Goal: Task Accomplishment & Management: Use online tool/utility

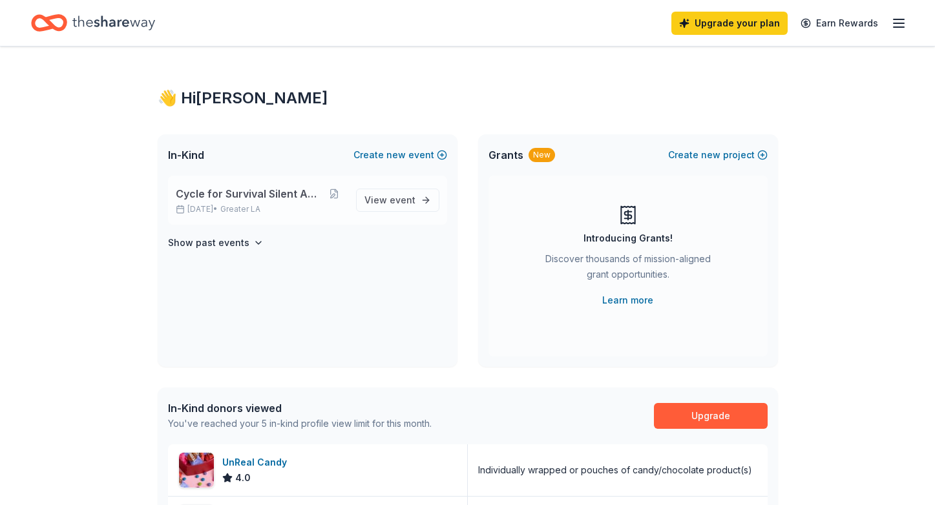
click at [251, 203] on div "Cycle for Survival Silent Auction [DATE] • Greater LA" at bounding box center [261, 200] width 170 height 28
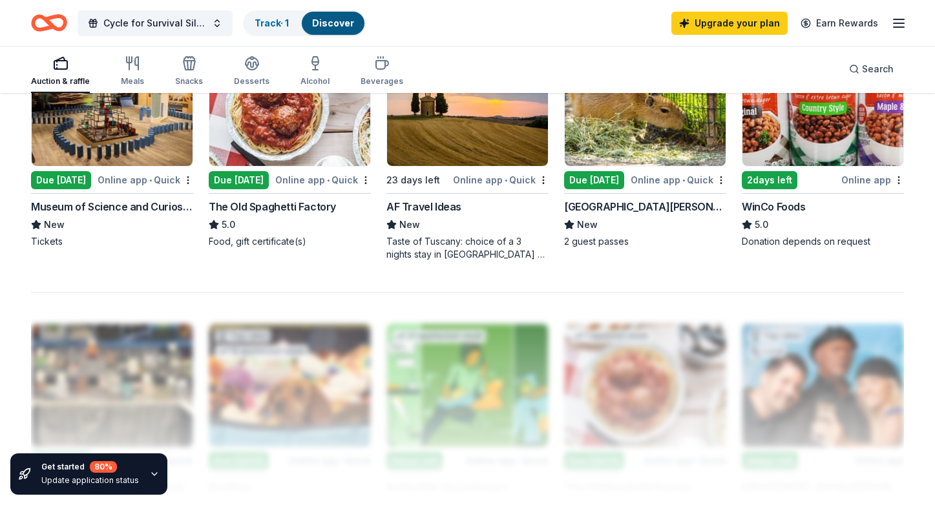
scroll to position [931, 0]
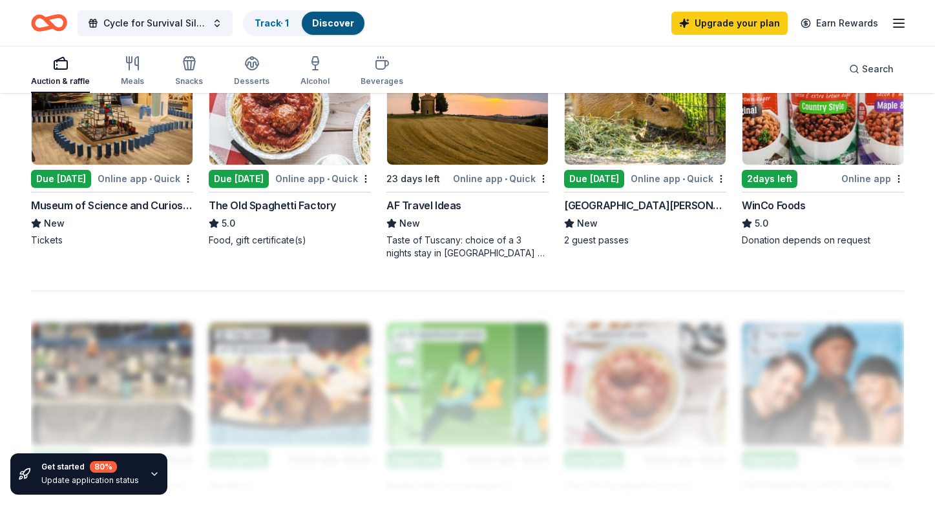
click at [236, 185] on div "Due [DATE]" at bounding box center [239, 179] width 60 height 18
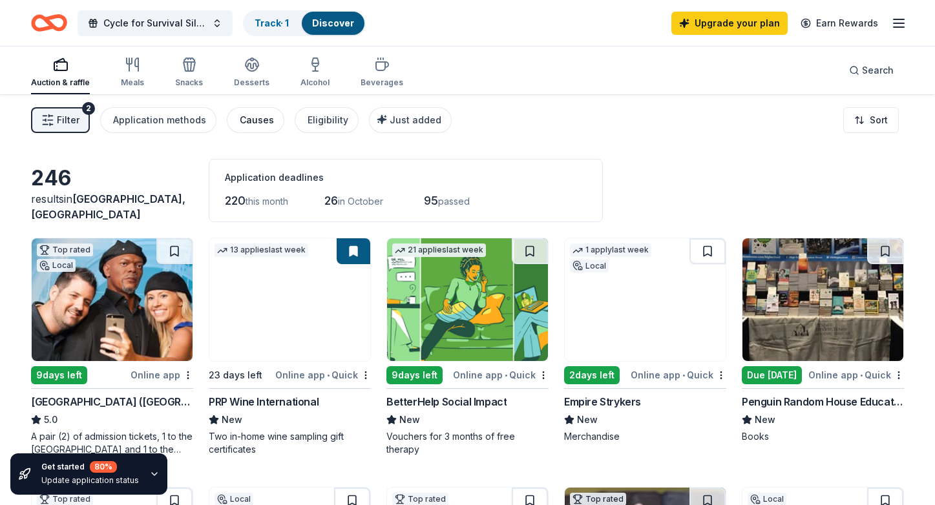
scroll to position [0, 0]
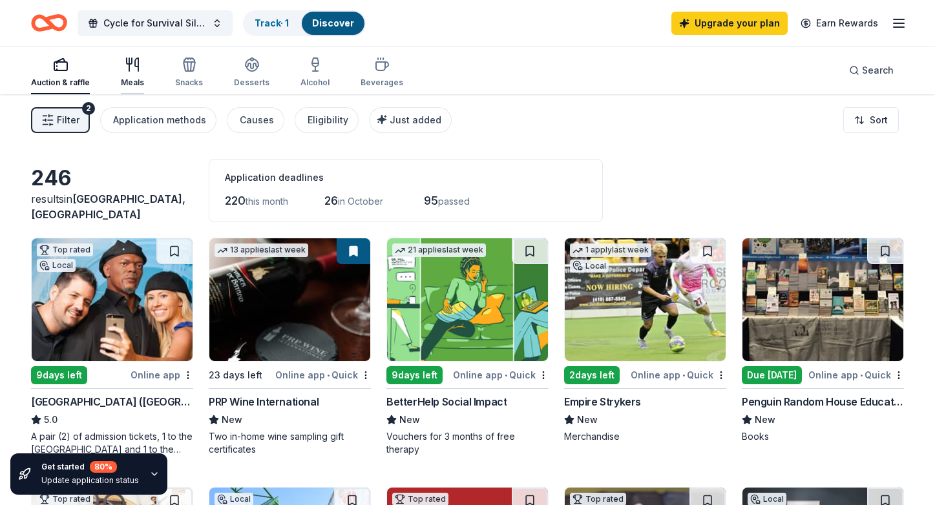
click at [138, 77] on div "Meals" at bounding box center [132, 72] width 23 height 31
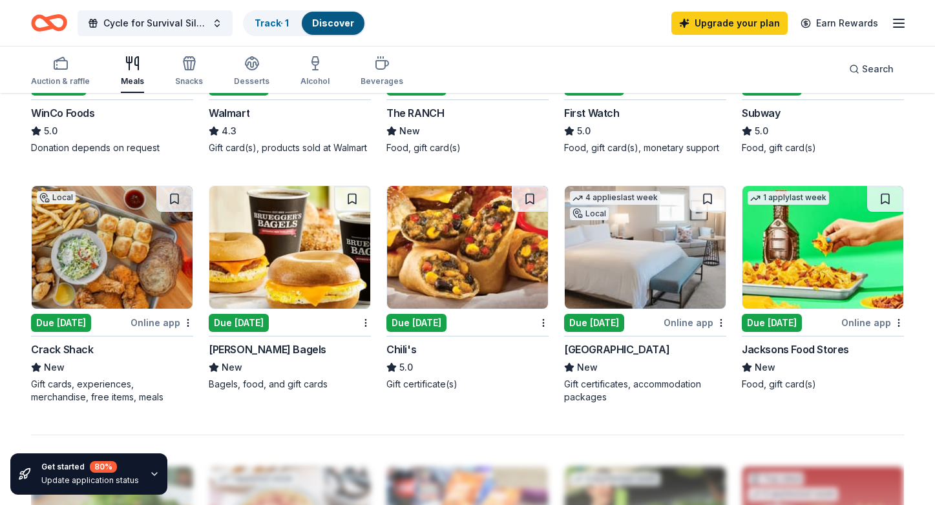
scroll to position [789, 0]
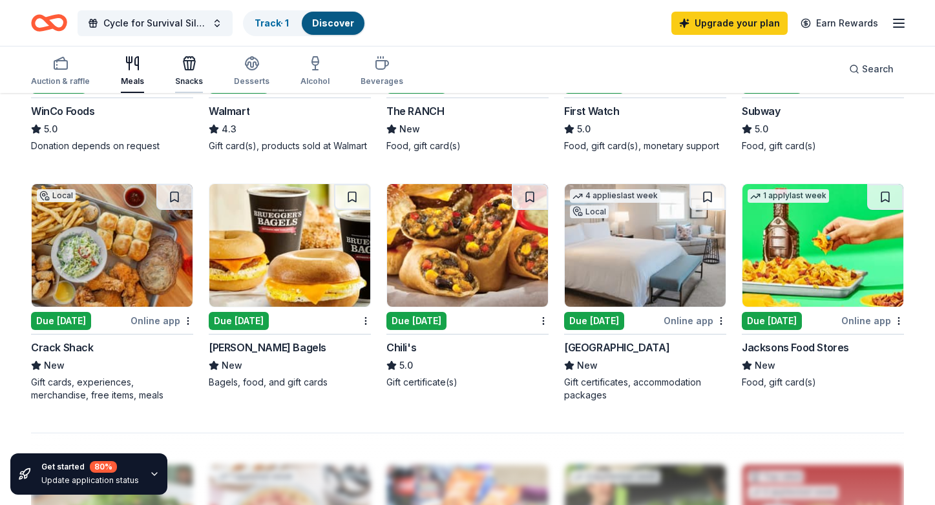
click at [189, 70] on icon "button" at bounding box center [189, 65] width 12 height 9
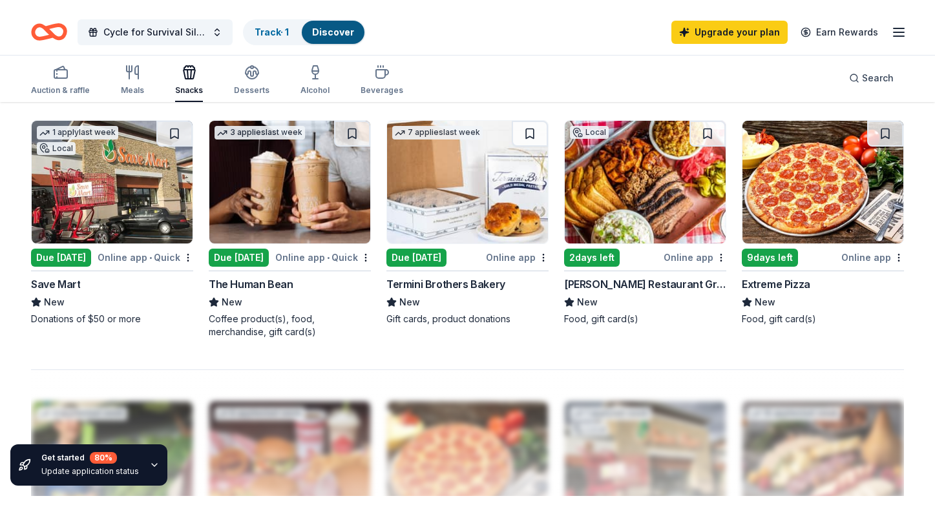
scroll to position [876, 0]
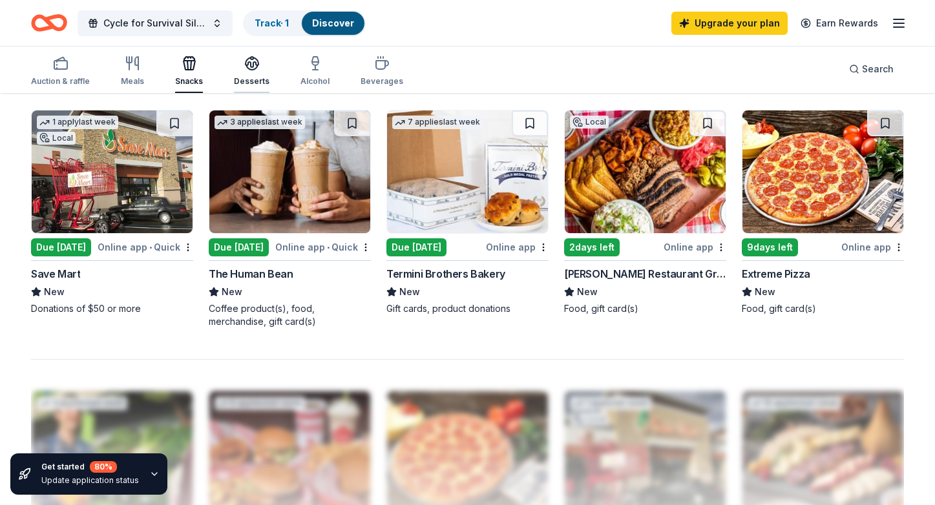
click at [246, 67] on icon "button" at bounding box center [251, 63] width 15 height 15
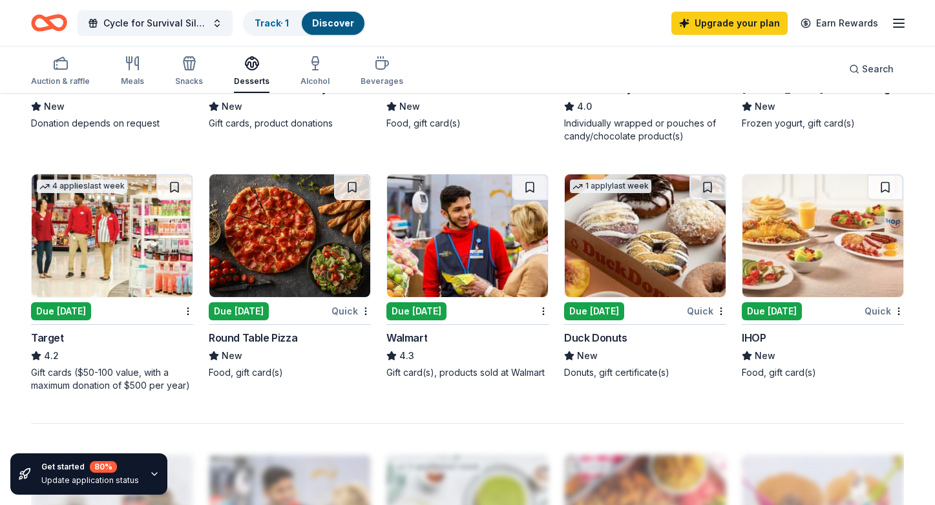
scroll to position [801, 0]
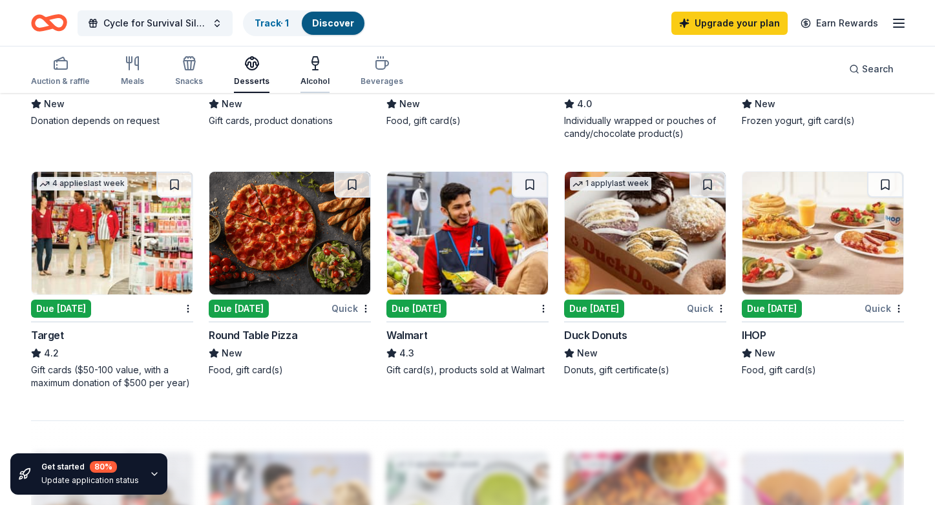
click at [309, 68] on icon "button" at bounding box center [314, 63] width 15 height 15
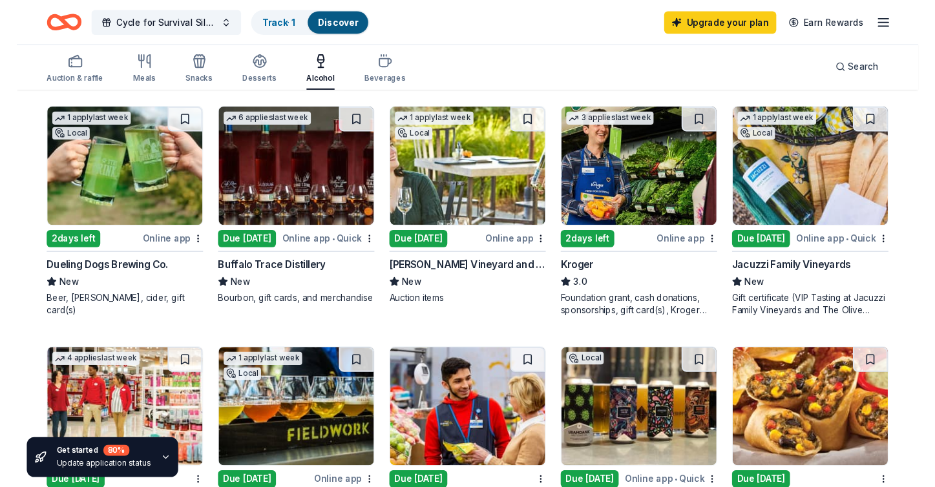
scroll to position [377, 0]
